Goal: Task Accomplishment & Management: Manage account settings

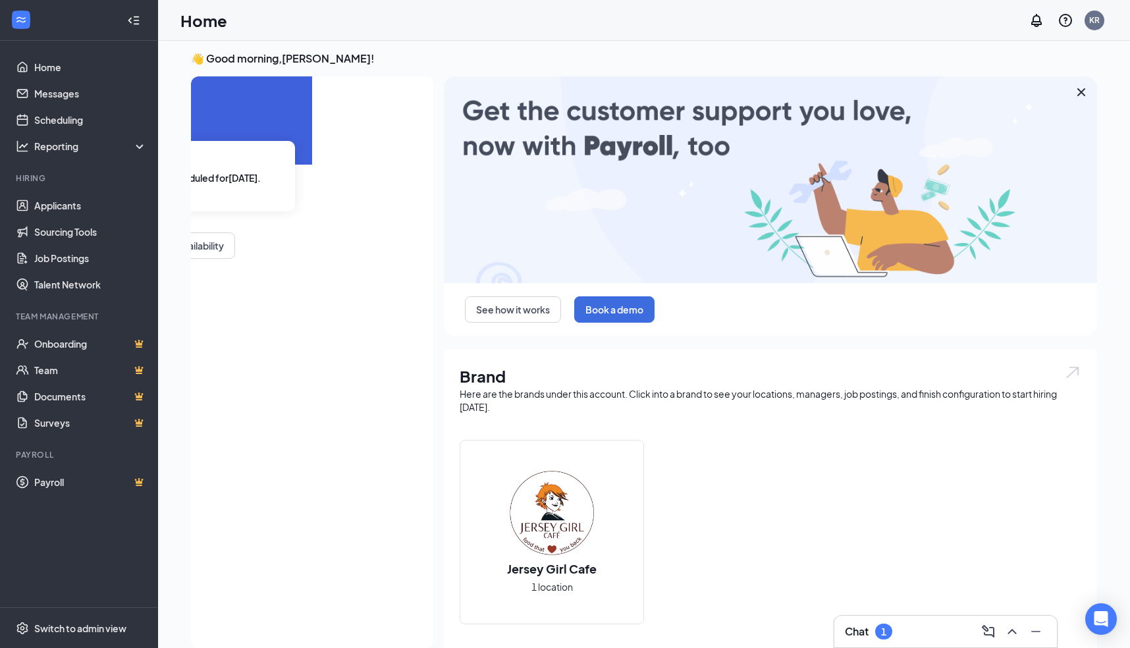
scroll to position [6, 0]
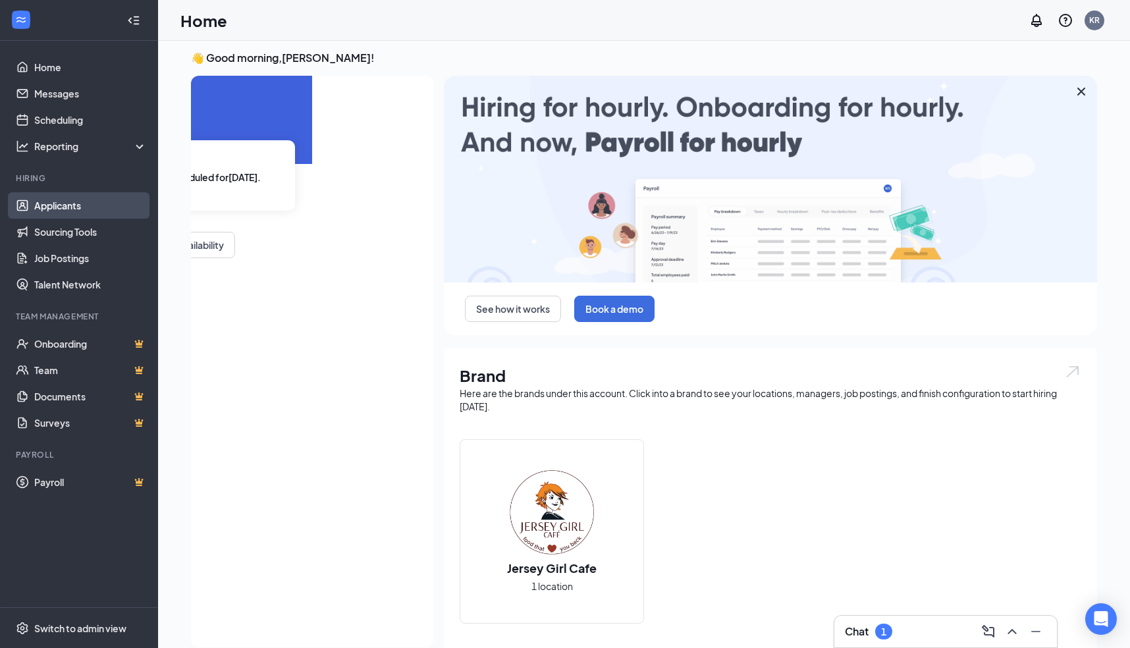
click at [54, 199] on link "Applicants" at bounding box center [90, 205] width 113 height 26
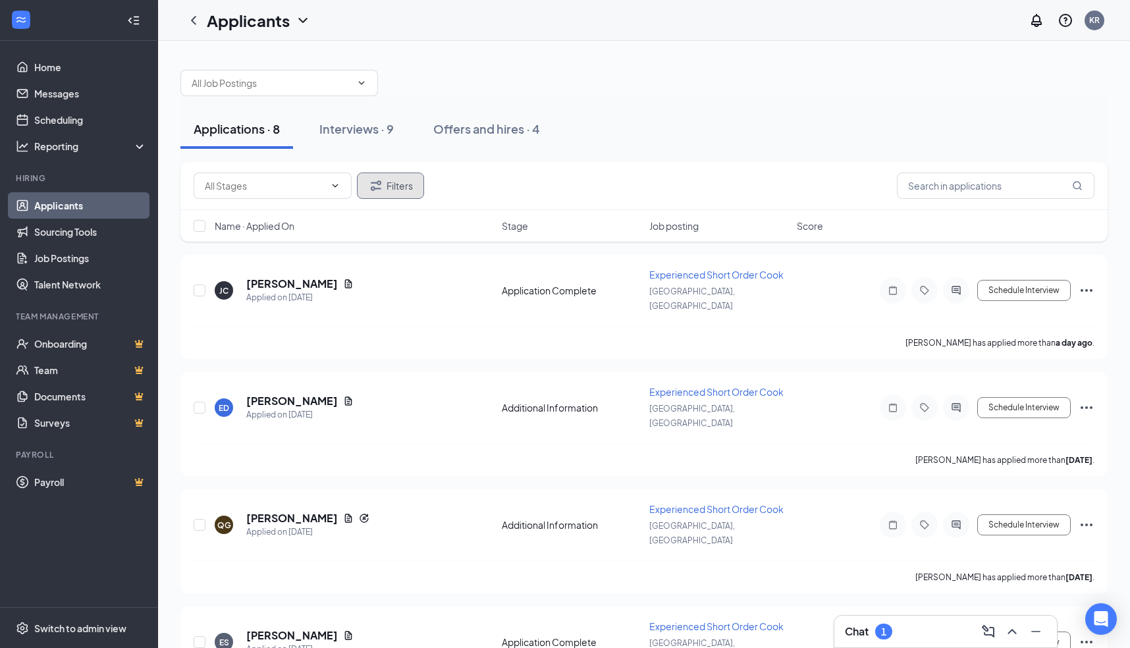
click at [384, 186] on button "Filters" at bounding box center [390, 185] width 67 height 26
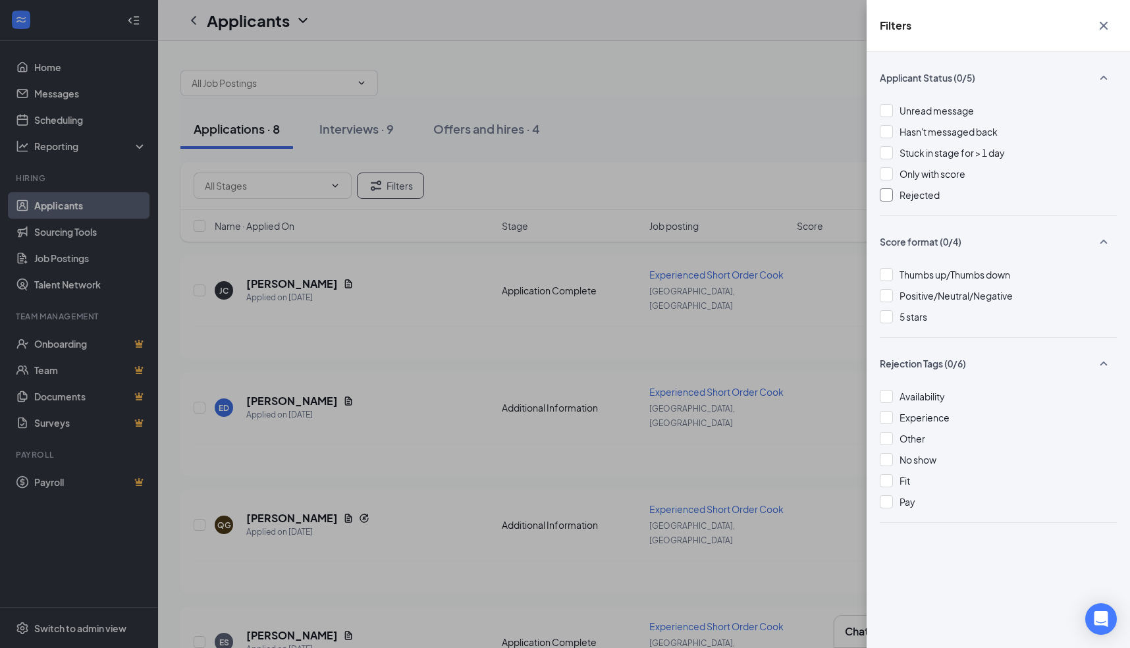
click at [886, 193] on div at bounding box center [886, 194] width 13 height 13
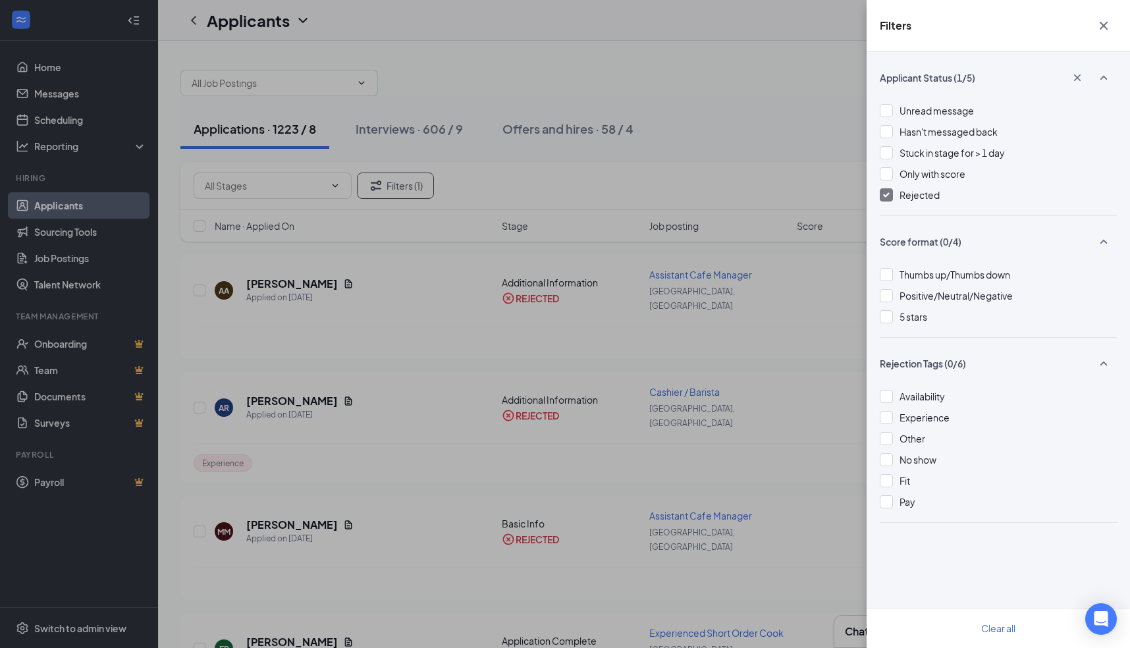
click at [1101, 23] on icon "Cross" at bounding box center [1103, 26] width 8 height 8
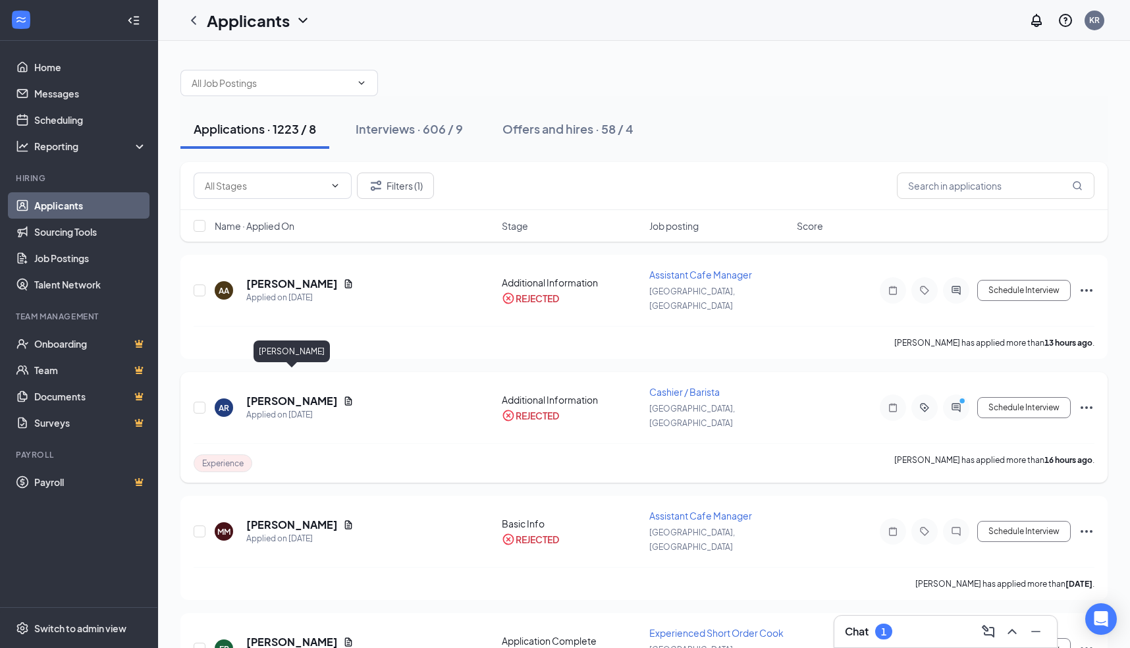
click at [300, 394] on h5 "[PERSON_NAME]" at bounding box center [292, 401] width 92 height 14
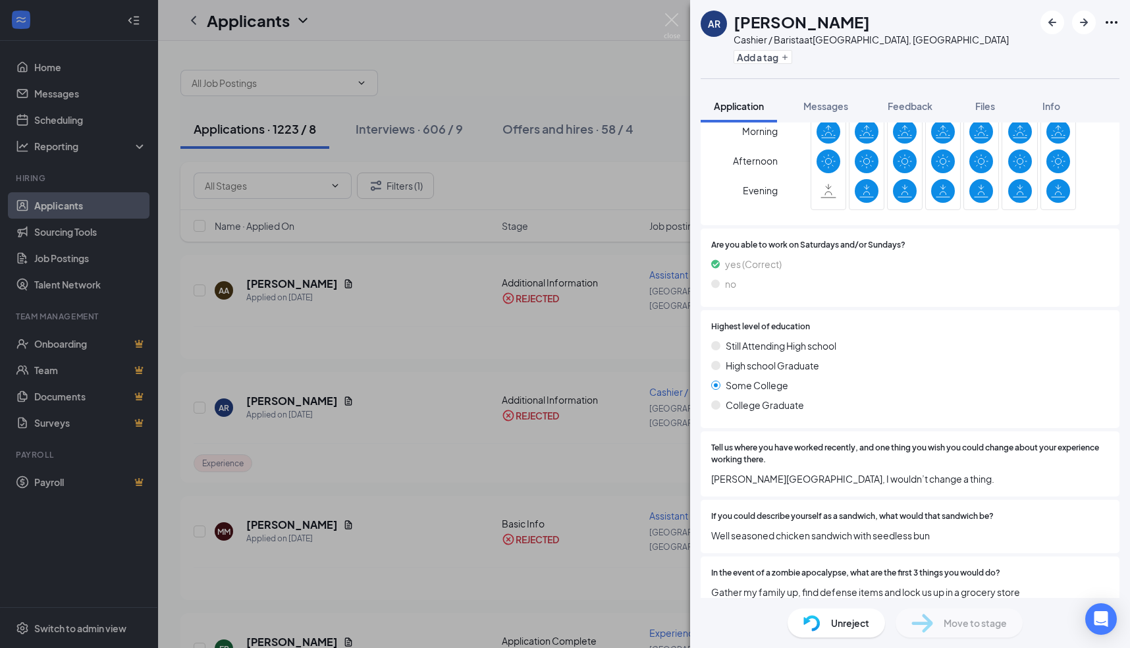
scroll to position [720, 0]
click at [913, 103] on span "Feedback" at bounding box center [909, 106] width 45 height 12
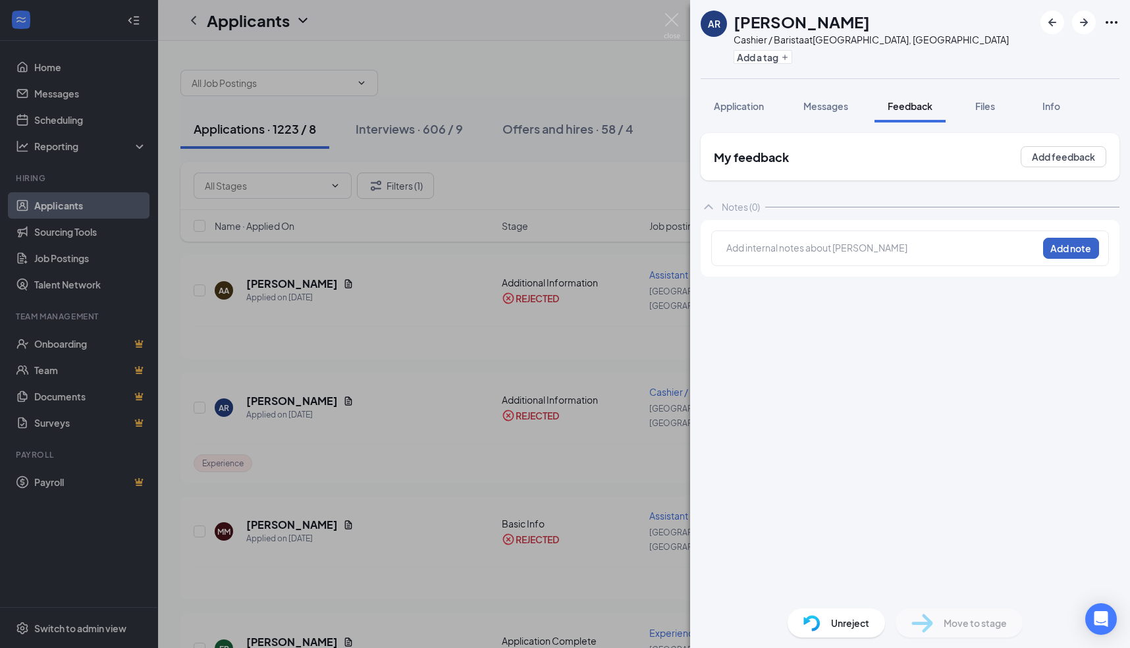
click at [1063, 246] on button "Add note" at bounding box center [1071, 248] width 56 height 21
click at [820, 108] on span "Messages" at bounding box center [825, 106] width 45 height 12
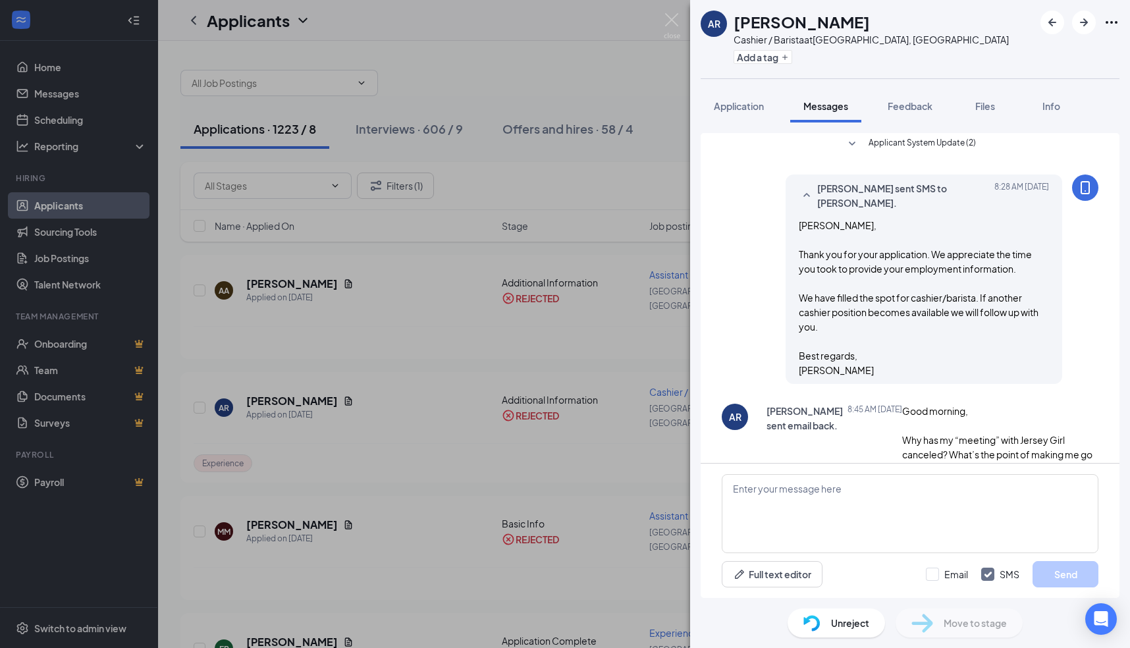
scroll to position [41, 0]
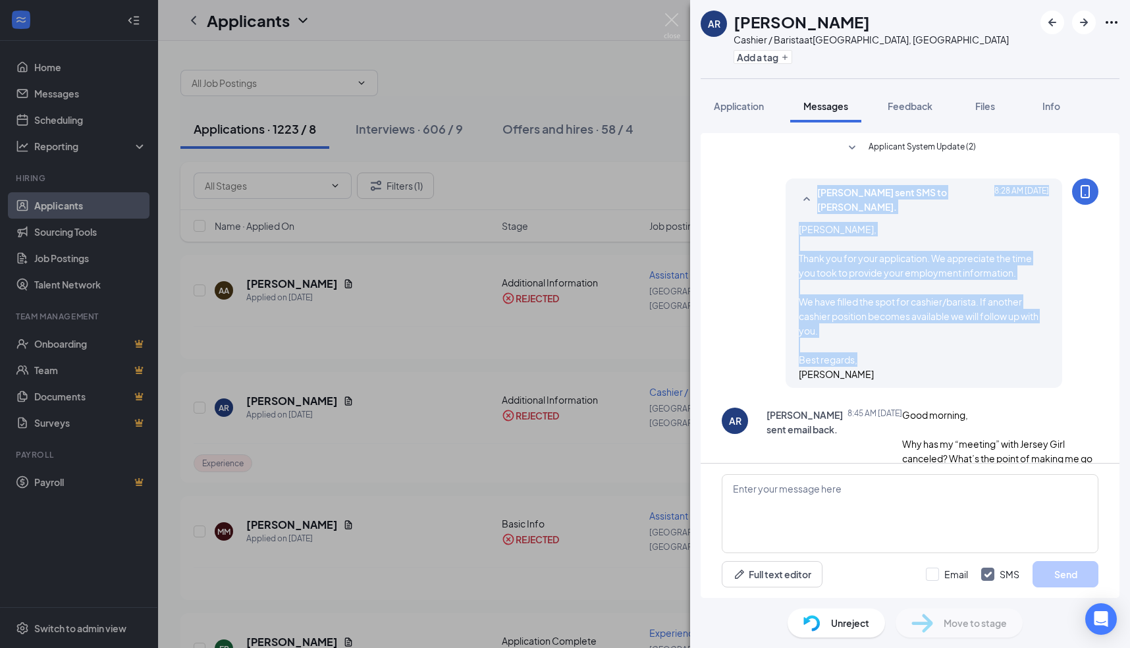
drag, startPoint x: 803, startPoint y: 184, endPoint x: 865, endPoint y: 377, distance: 202.6
click at [865, 377] on div "[PERSON_NAME] sent SMS to [PERSON_NAME]. [DATE] 8:28 AM [PERSON_NAME], Thank yo…" at bounding box center [923, 282] width 277 height 209
copy div "[PERSON_NAME] sent SMS to [PERSON_NAME]. [DATE] 8:28 AM [PERSON_NAME], Thank yo…"
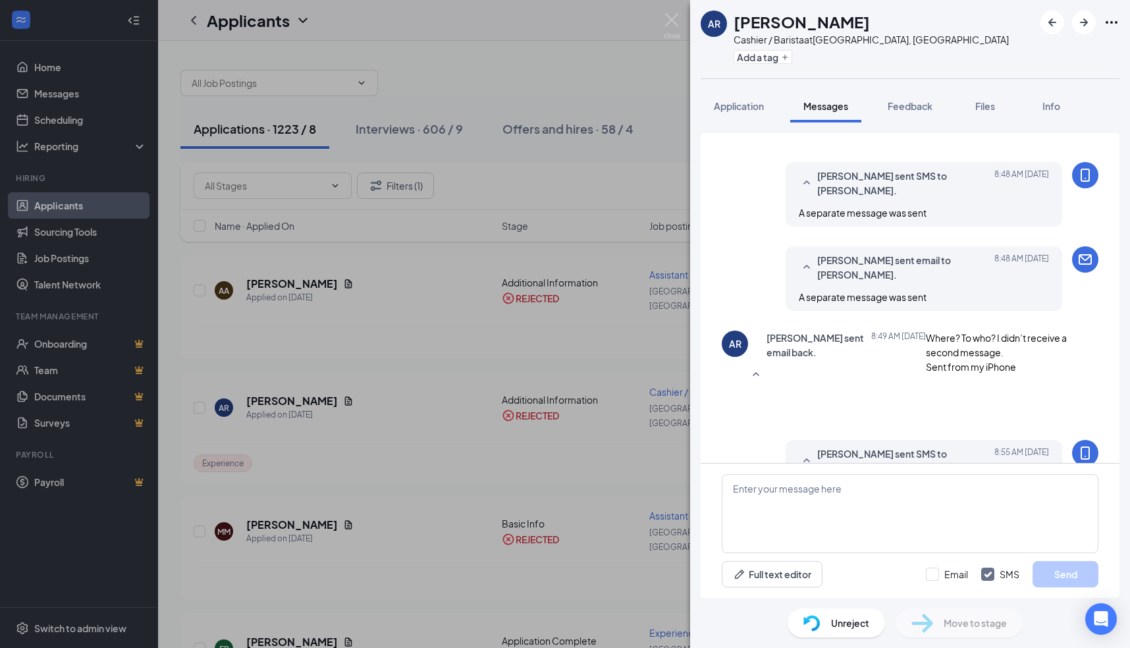
scroll to position [876, 0]
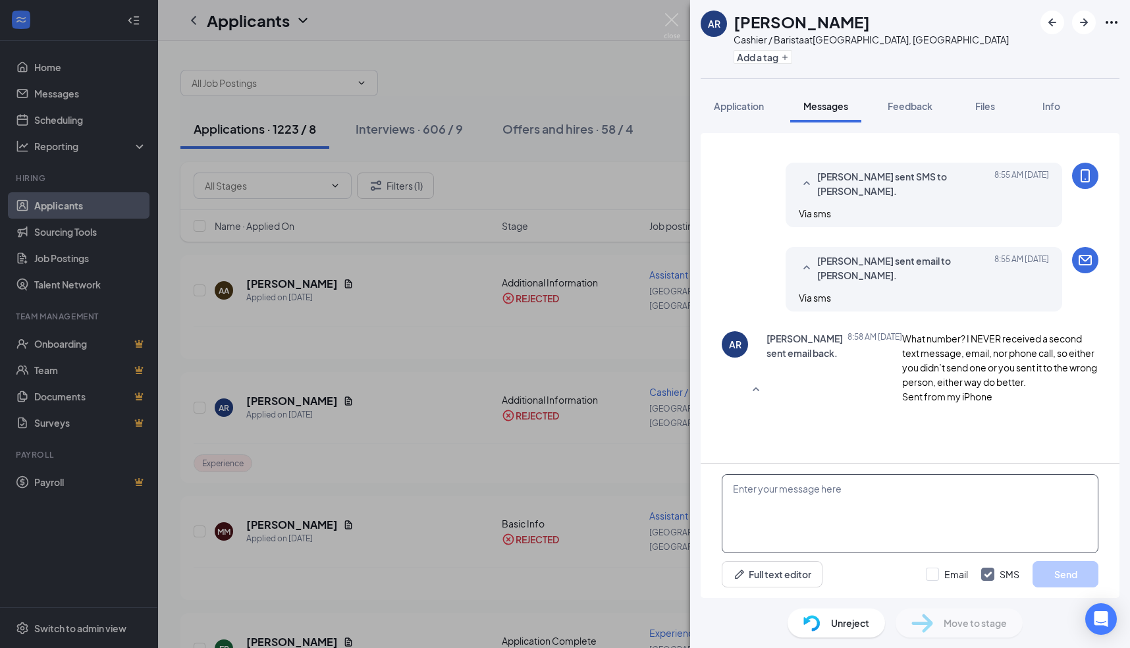
click at [851, 489] on textarea at bounding box center [910, 513] width 377 height 79
paste textarea "[PERSON_NAME] sent SMS to [PERSON_NAME]. [DATE] 8:28 AM [PERSON_NAME], Thank yo…"
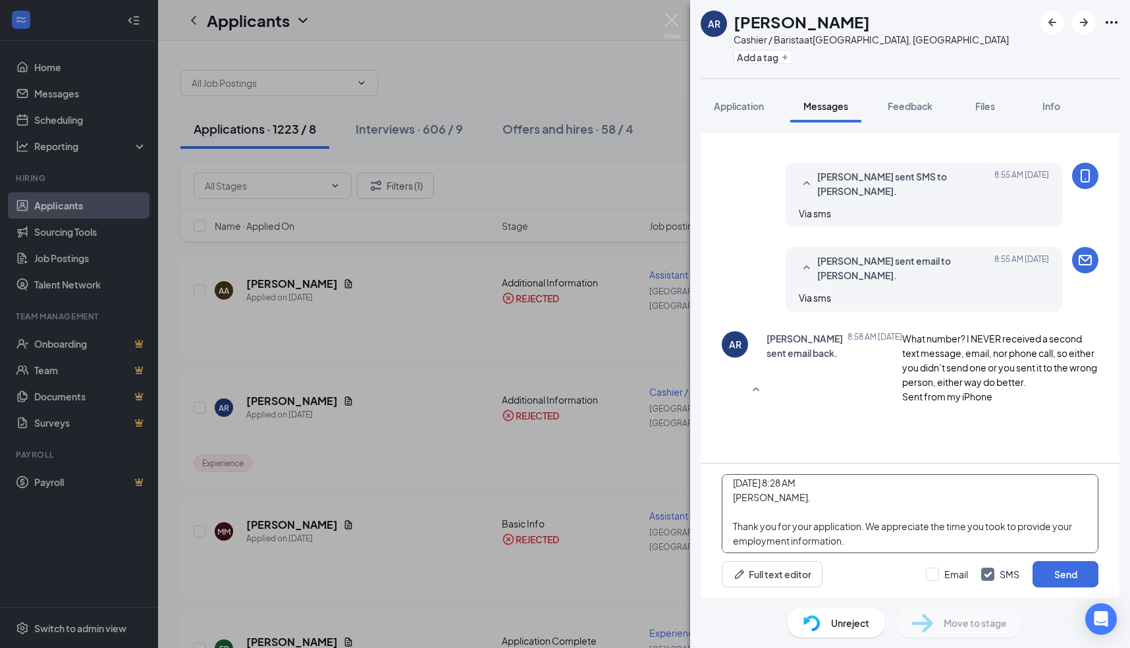
scroll to position [0, 0]
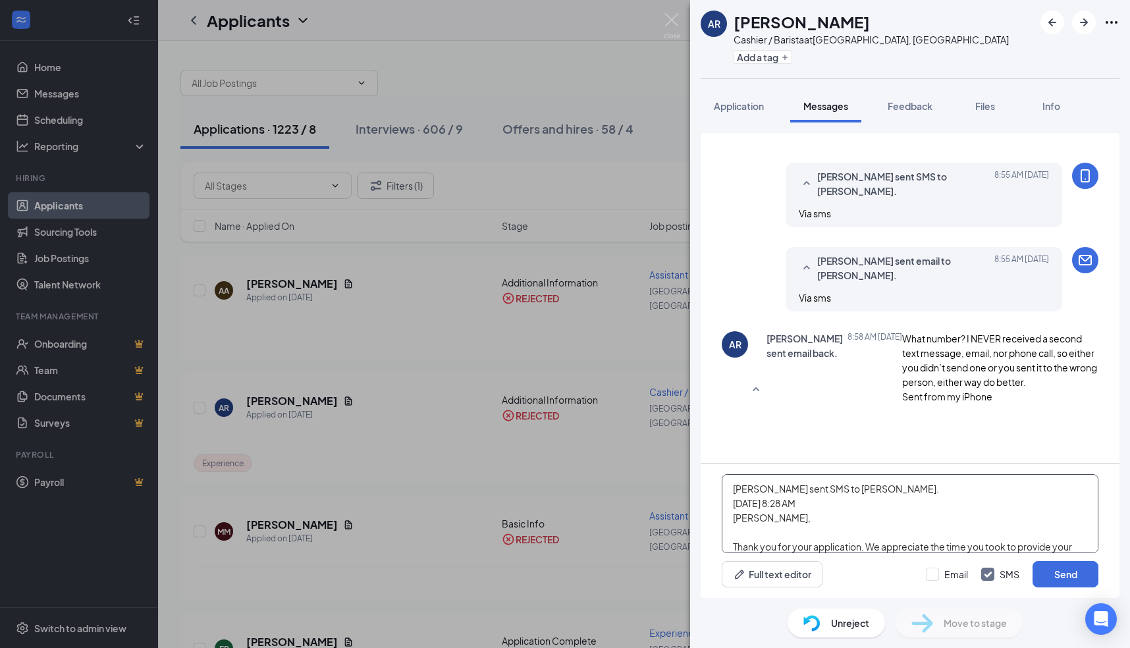
click at [822, 504] on textarea "[PERSON_NAME] sent SMS to [PERSON_NAME]. [DATE] 8:28 AM [PERSON_NAME], Thank yo…" at bounding box center [910, 513] width 377 height 79
type textarea "[PERSON_NAME] sent SMS to [PERSON_NAME]. [DATE] 8:28 AM [GEOGRAPHIC_DATA], Than…"
click at [1065, 571] on button "Send" at bounding box center [1065, 574] width 66 height 26
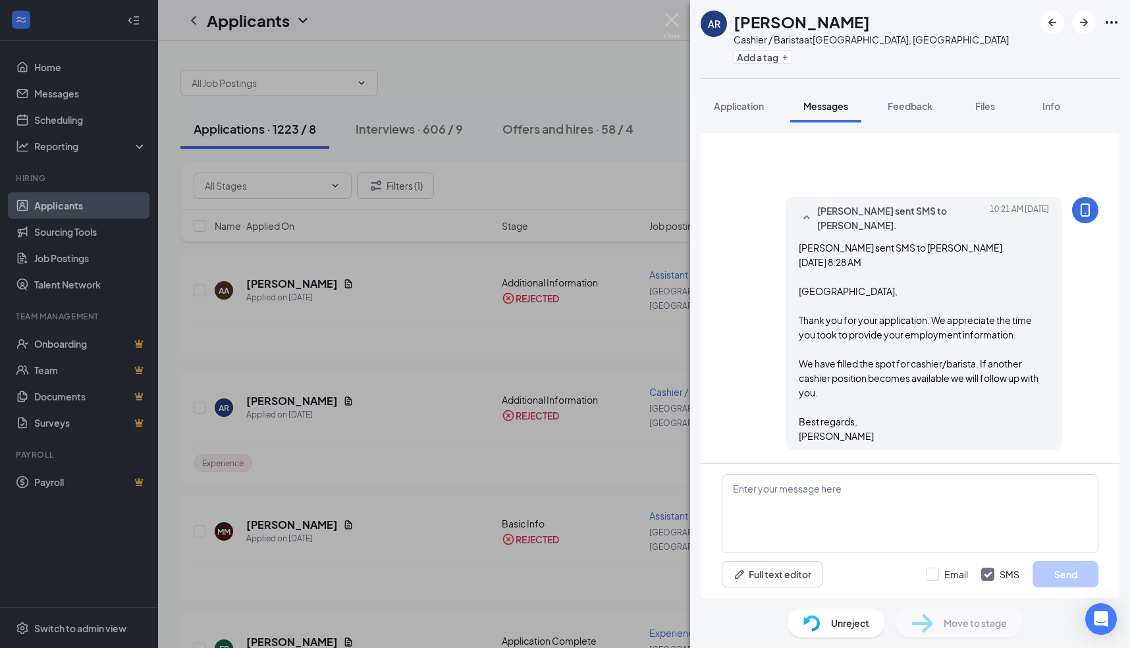
scroll to position [1149, 0]
click at [1049, 107] on span "Info" at bounding box center [1051, 106] width 18 height 12
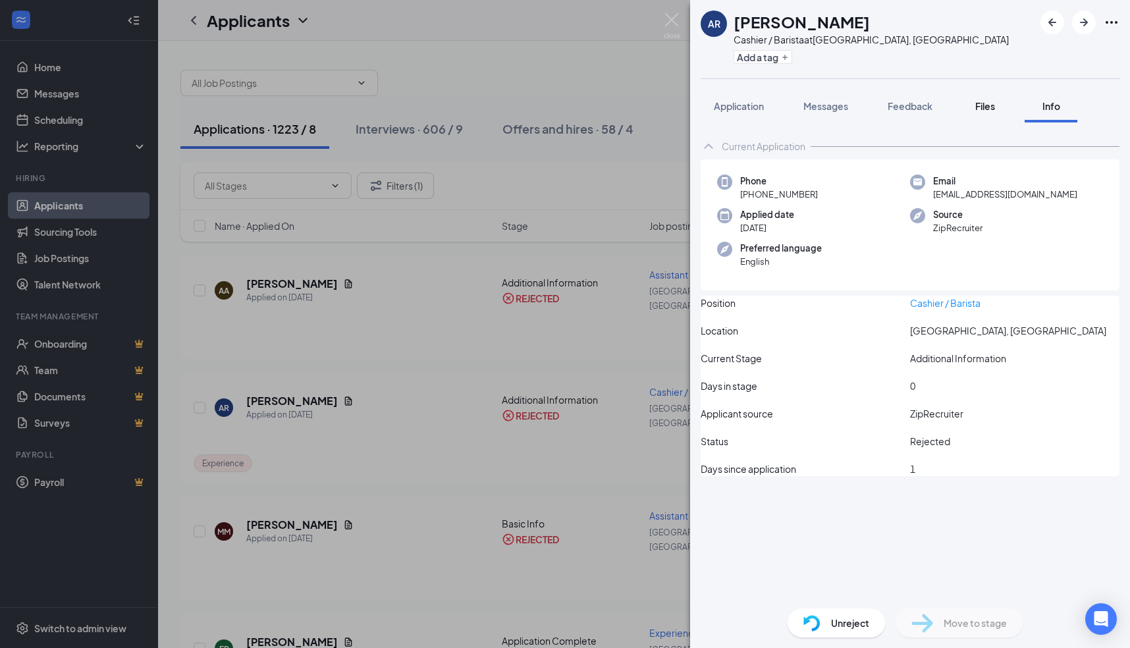
click at [984, 108] on span "Files" at bounding box center [985, 106] width 20 height 12
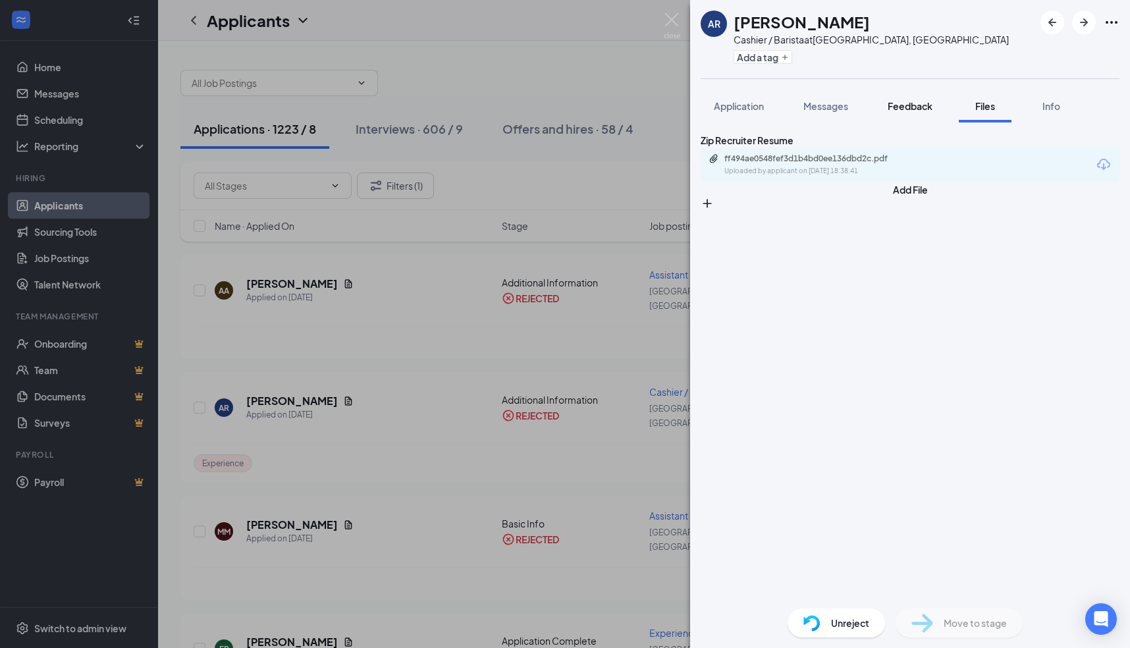
click at [913, 107] on span "Feedback" at bounding box center [909, 106] width 45 height 12
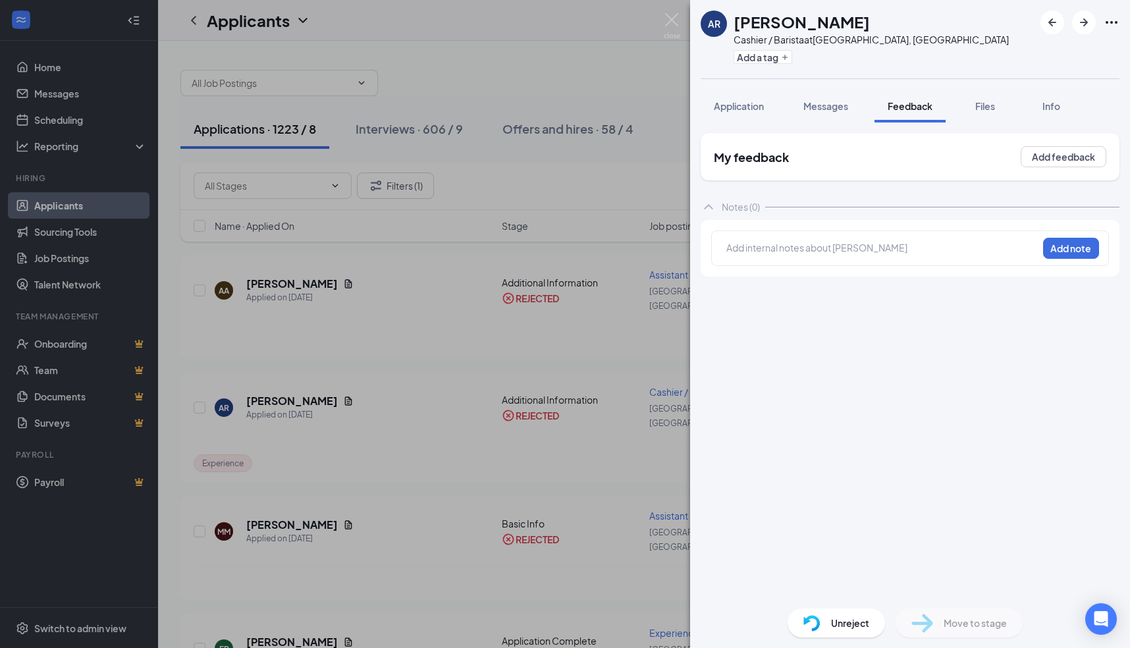
click at [838, 247] on div at bounding box center [882, 248] width 310 height 14
click at [942, 244] on button "Add note" at bounding box center [915, 247] width 53 height 21
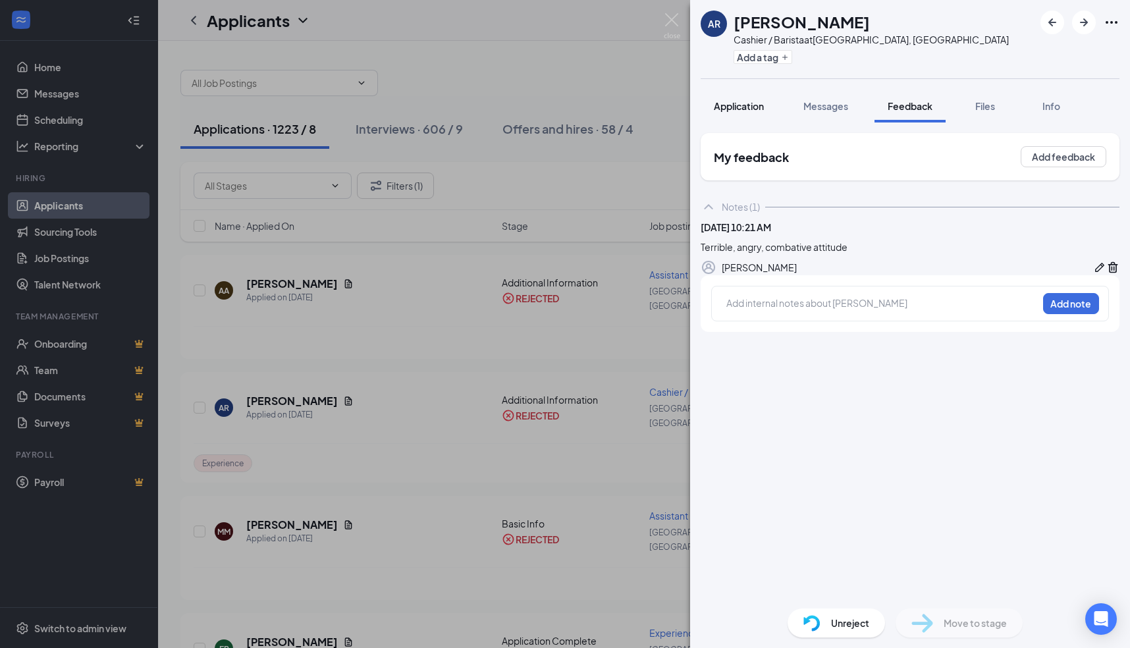
click at [751, 105] on span "Application" at bounding box center [739, 106] width 50 height 12
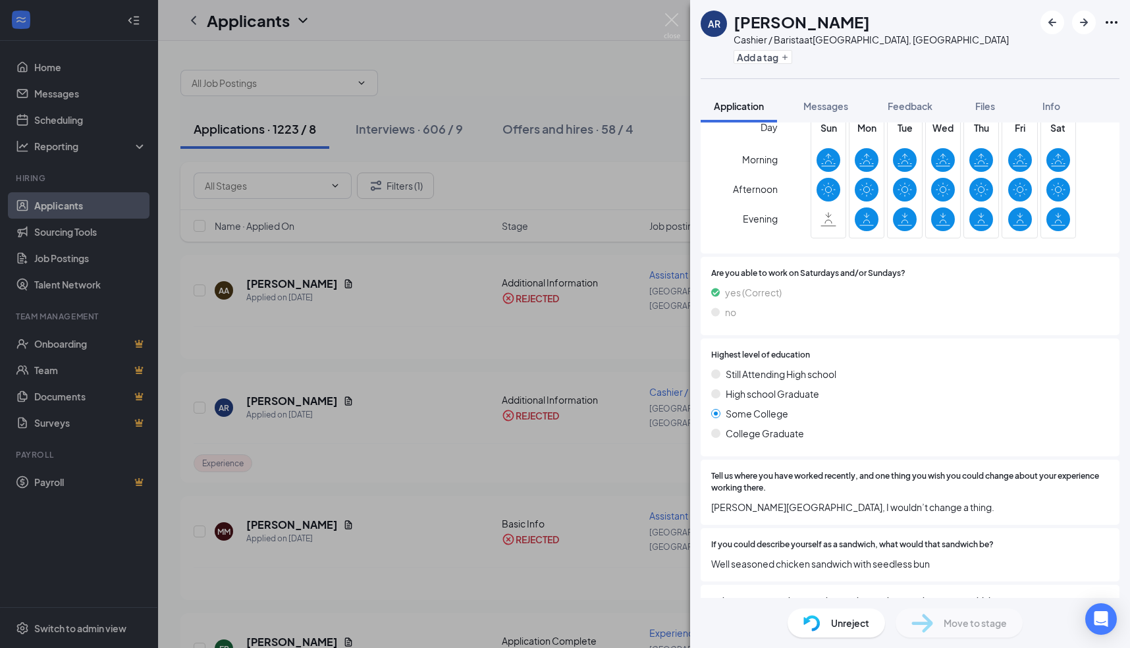
scroll to position [720, 0]
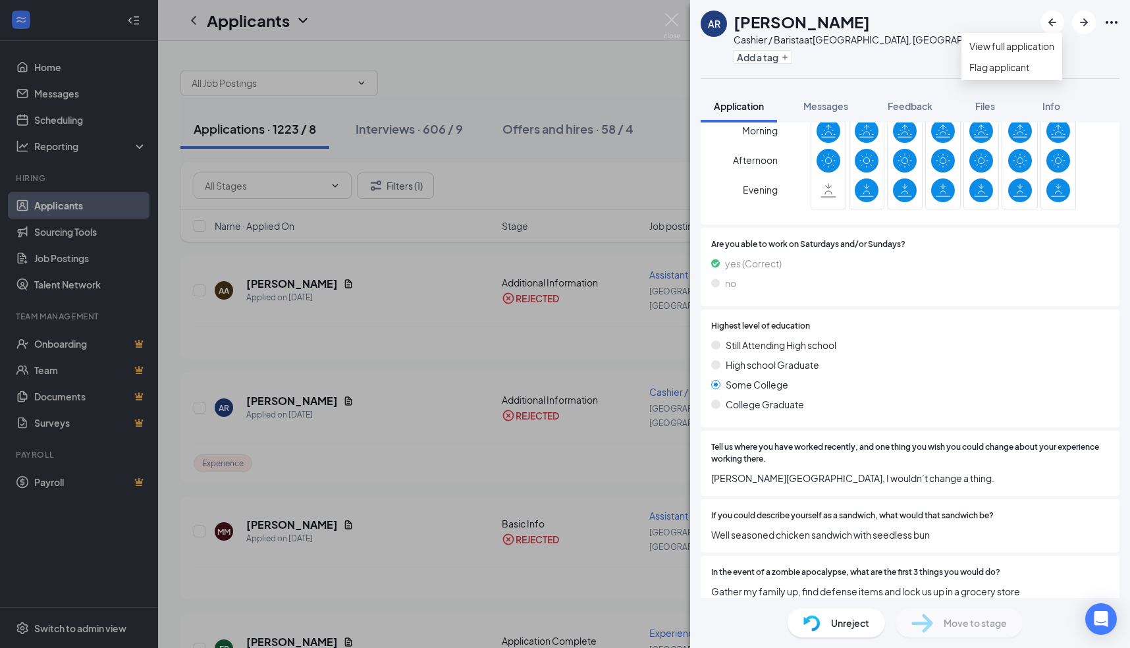
click at [1115, 20] on icon "Ellipses" at bounding box center [1111, 22] width 16 height 16
click at [1020, 74] on link "Flag applicant" at bounding box center [1011, 67] width 85 height 14
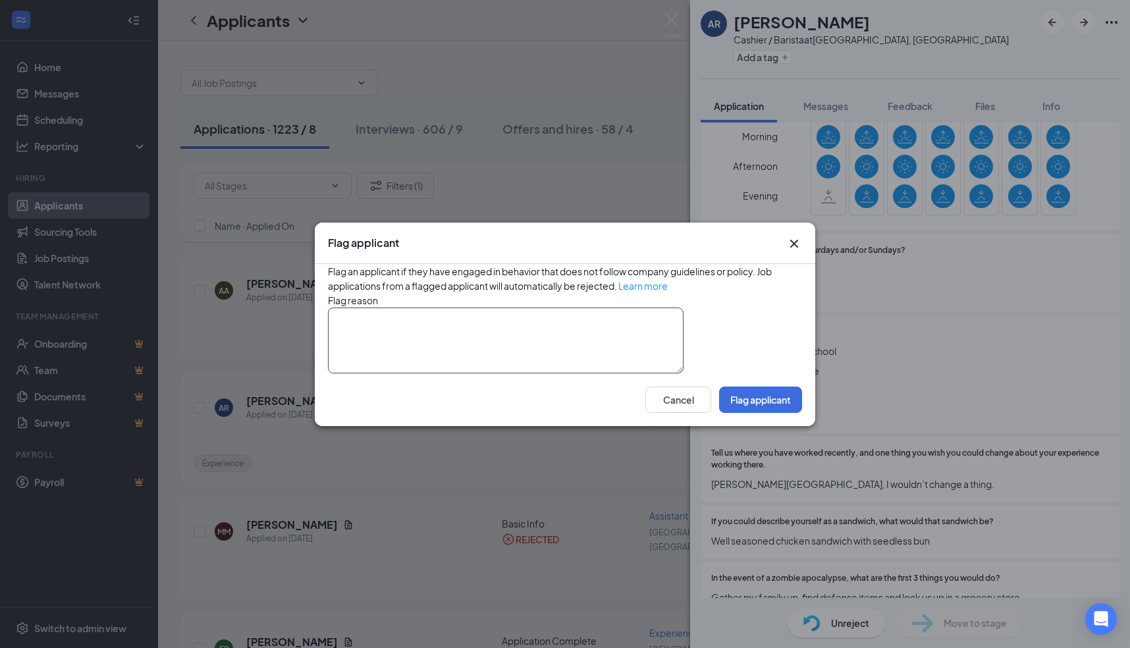
click at [545, 329] on textarea at bounding box center [506, 340] width 356 height 66
type textarea "Terrible, angry, combative attitude"
click at [751, 413] on button "Flag applicant" at bounding box center [760, 399] width 83 height 26
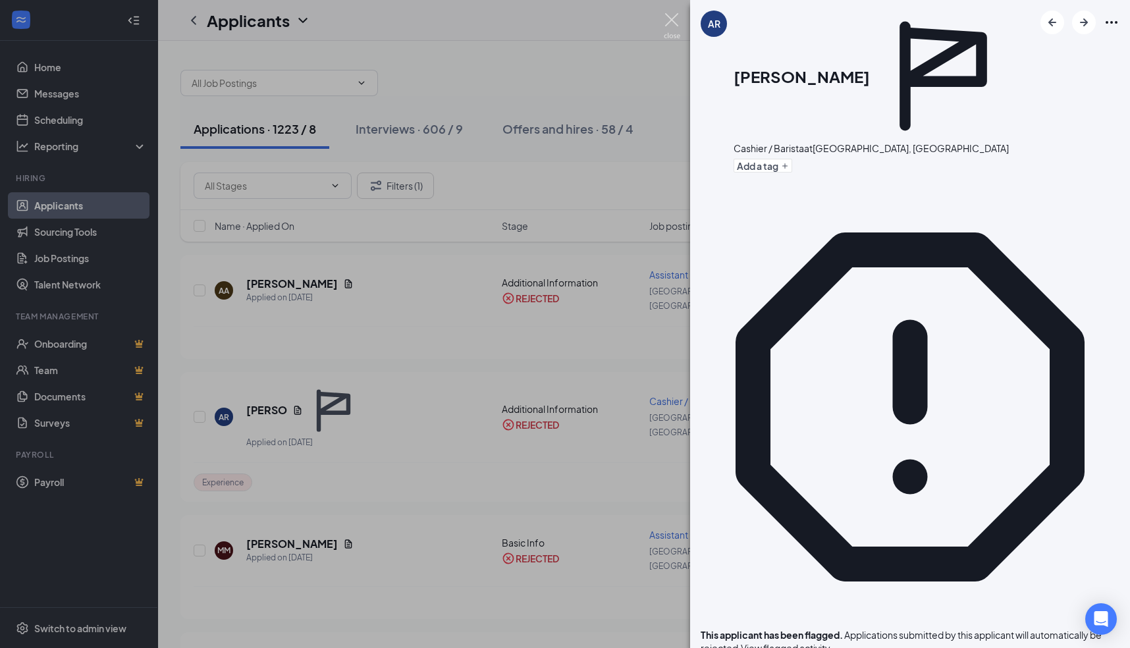
click at [669, 19] on img at bounding box center [672, 26] width 16 height 26
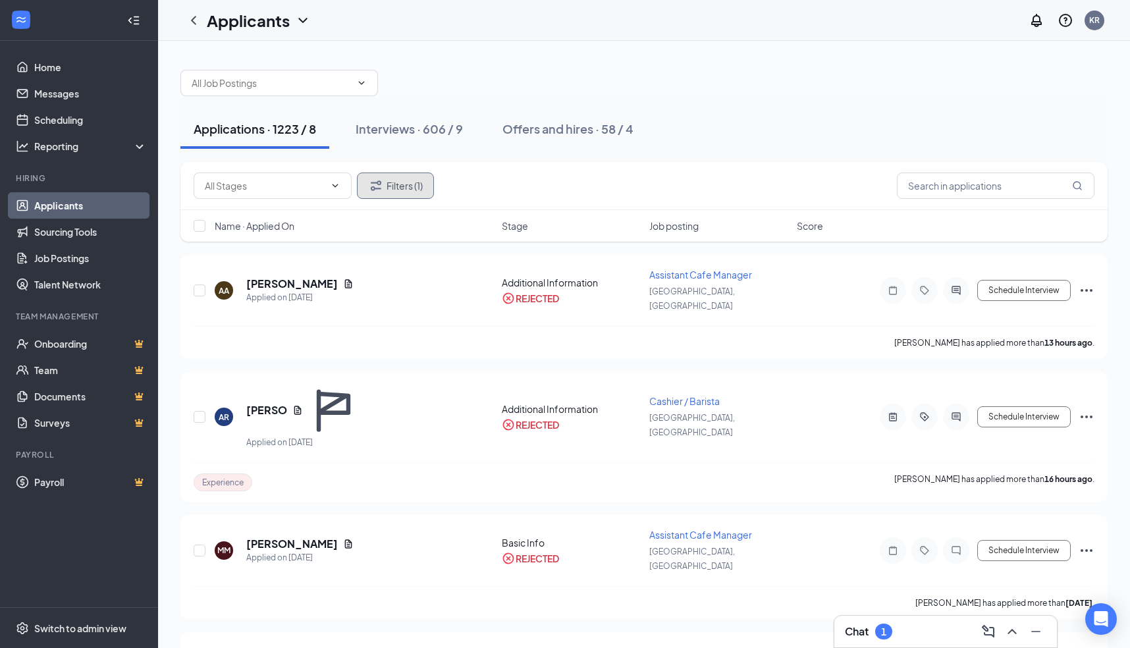
click at [398, 188] on button "Filters (1)" at bounding box center [395, 185] width 77 height 26
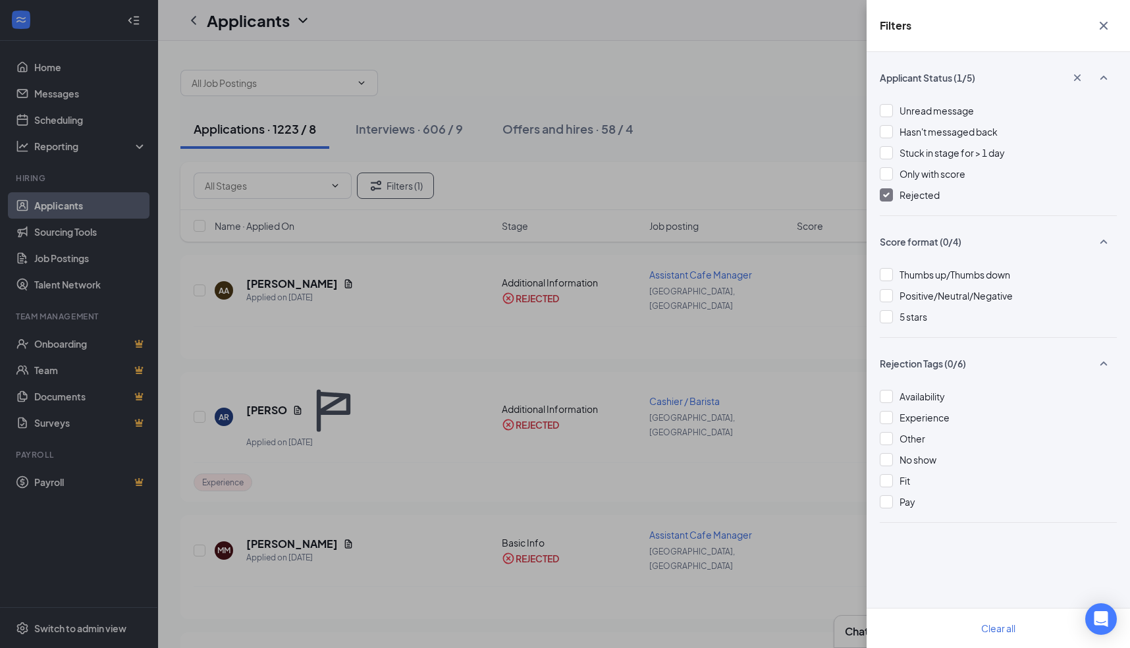
click at [885, 197] on img at bounding box center [886, 194] width 7 height 5
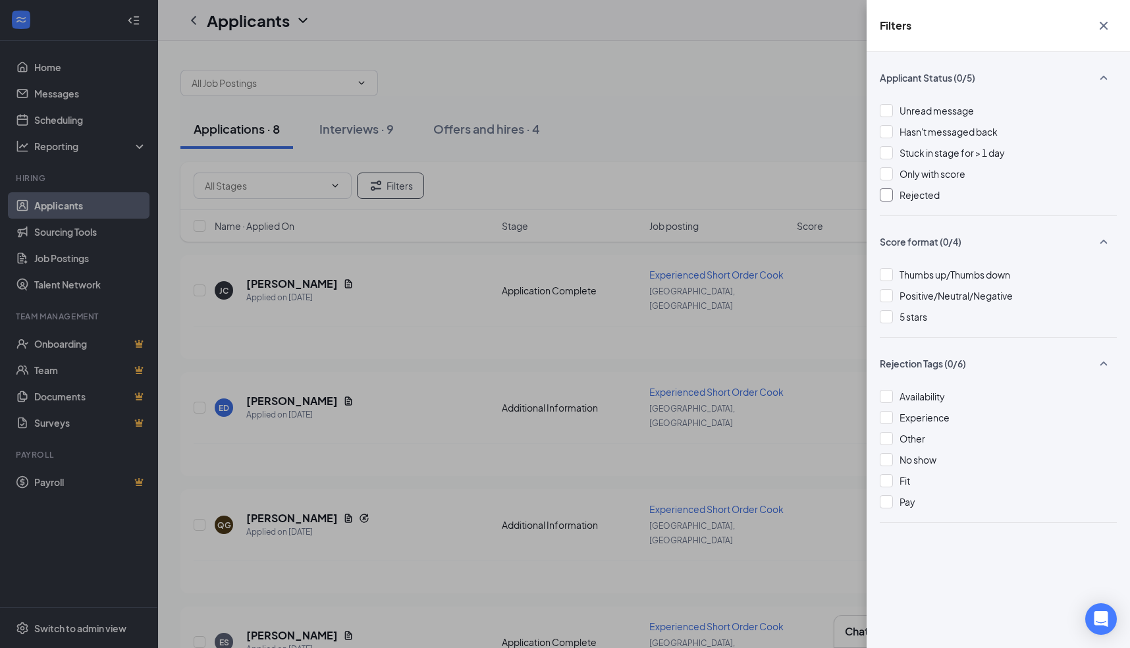
click at [1106, 23] on icon "Cross" at bounding box center [1103, 26] width 8 height 8
